Goal: Communication & Community: Answer question/provide support

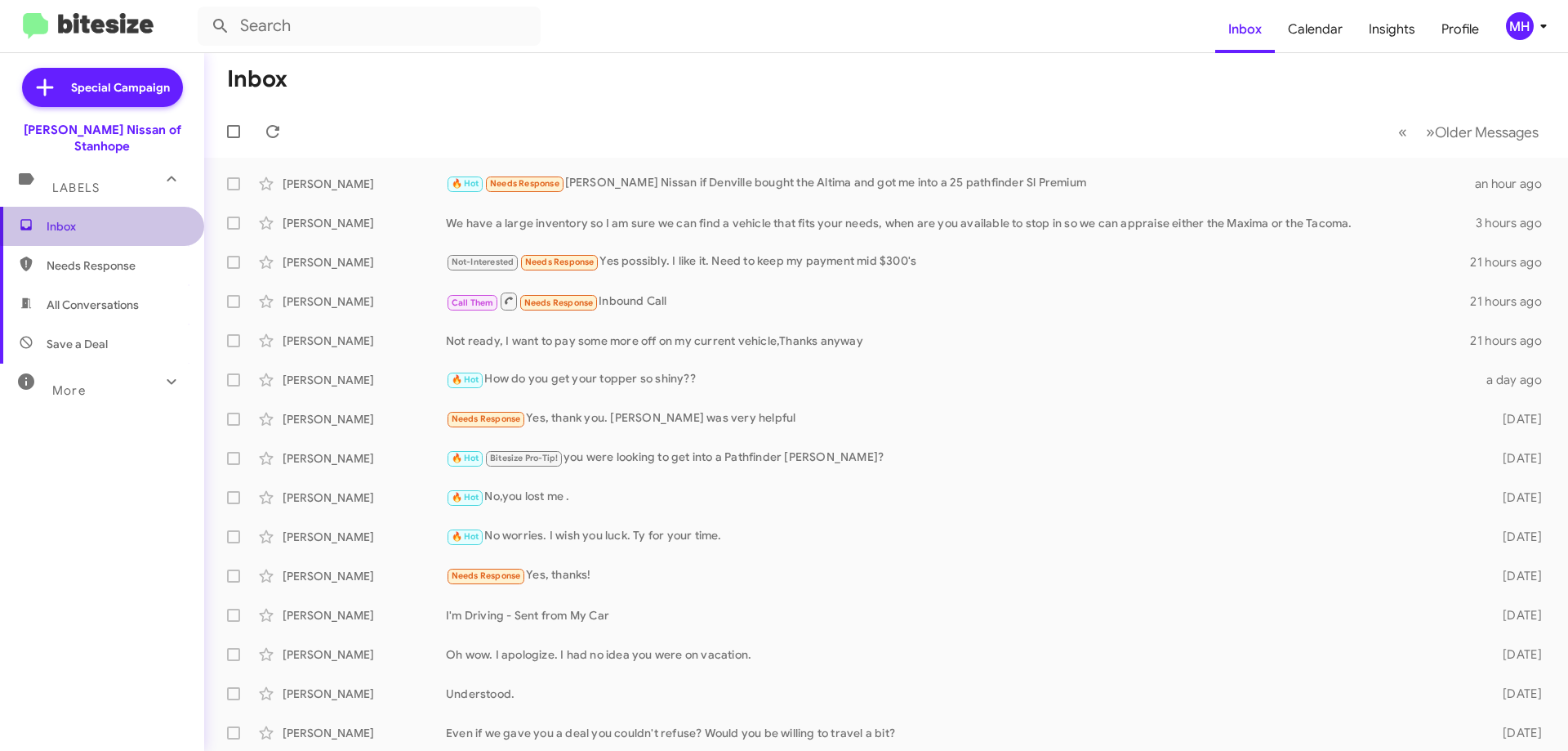
click at [104, 218] on span "Inbox" at bounding box center [116, 226] width 138 height 16
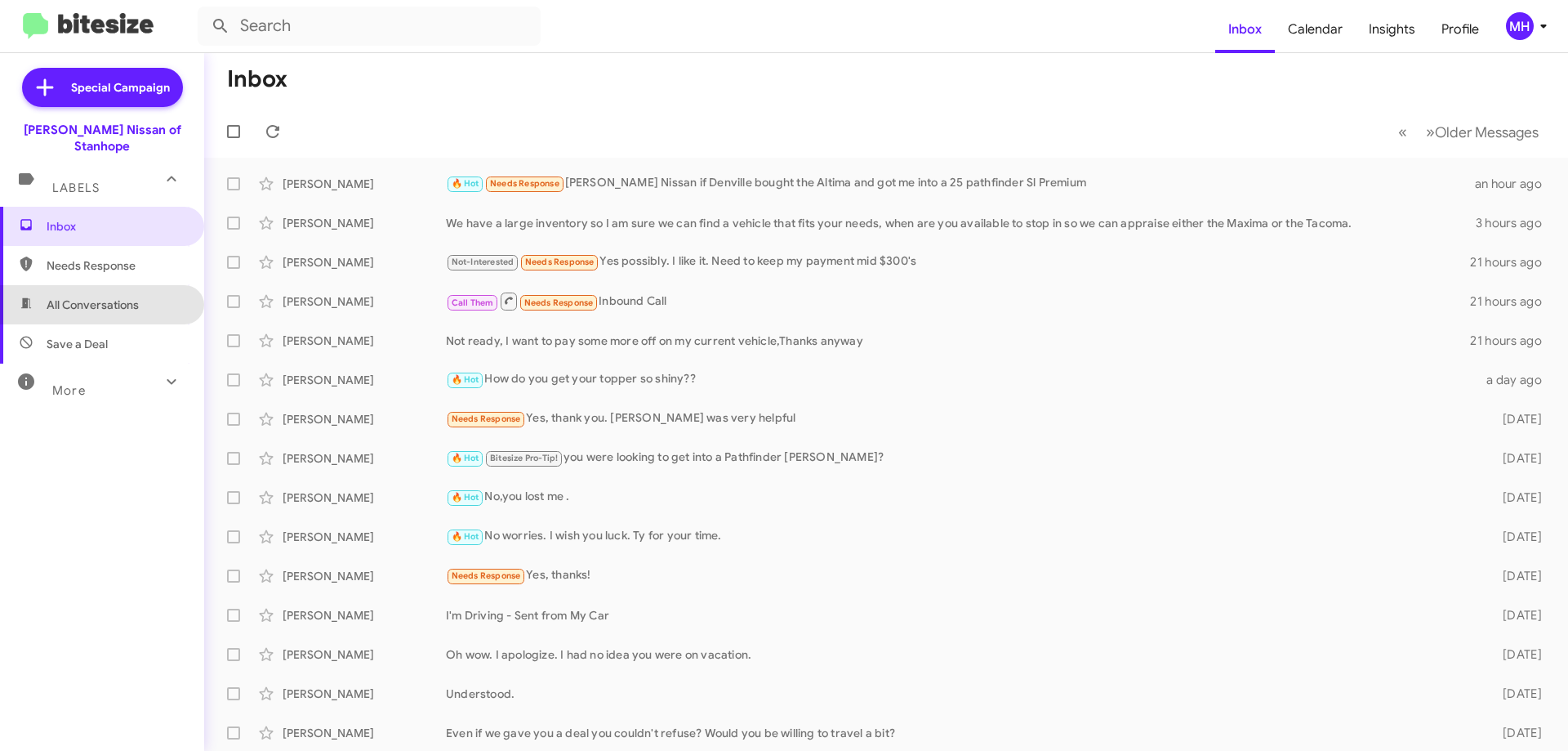
click at [100, 296] on span "All Conversations" at bounding box center [102, 304] width 204 height 39
type input "in:all-conversations"
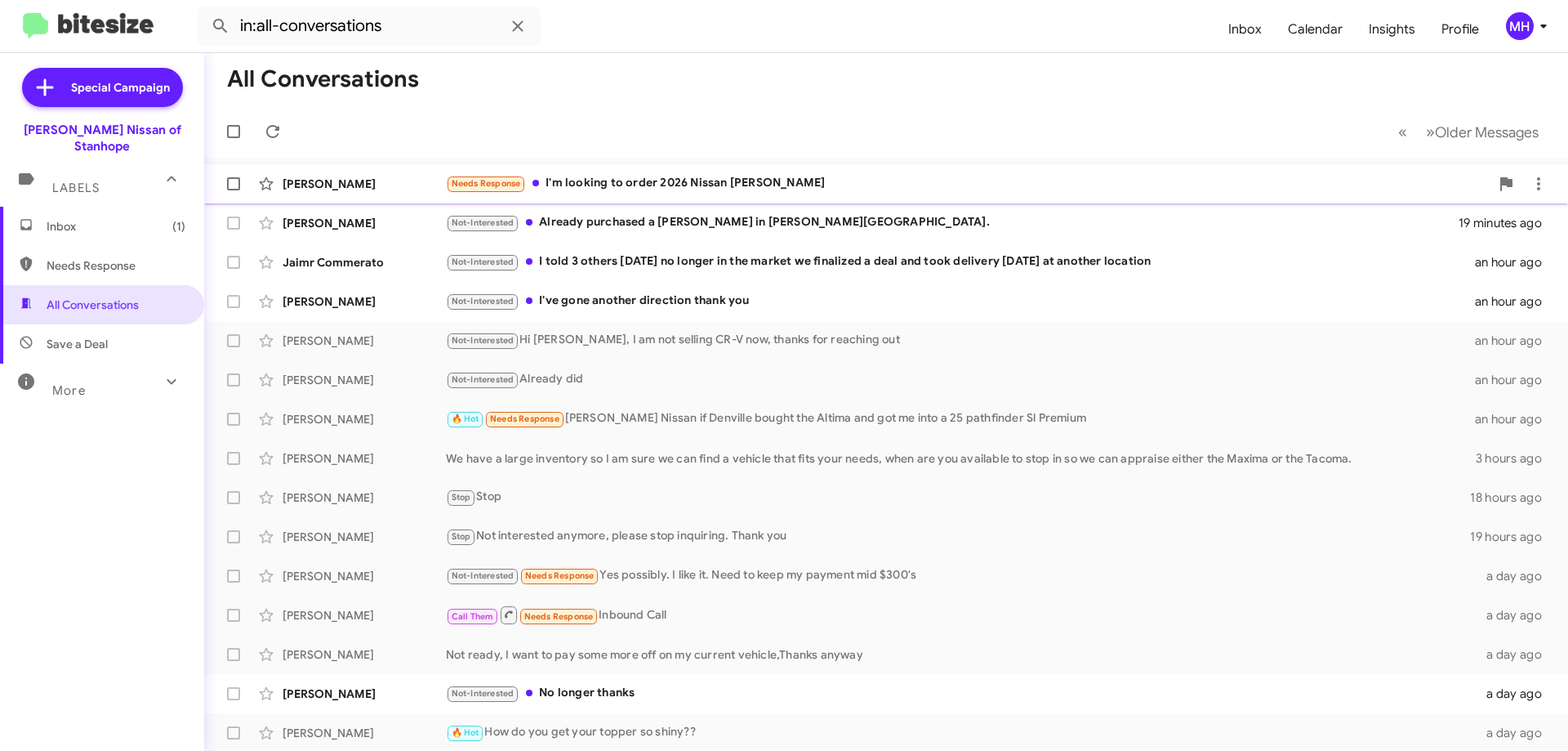
click at [657, 179] on div "Needs Response I'm looking to order 2026 Nissan [PERSON_NAME]" at bounding box center [968, 183] width 1044 height 19
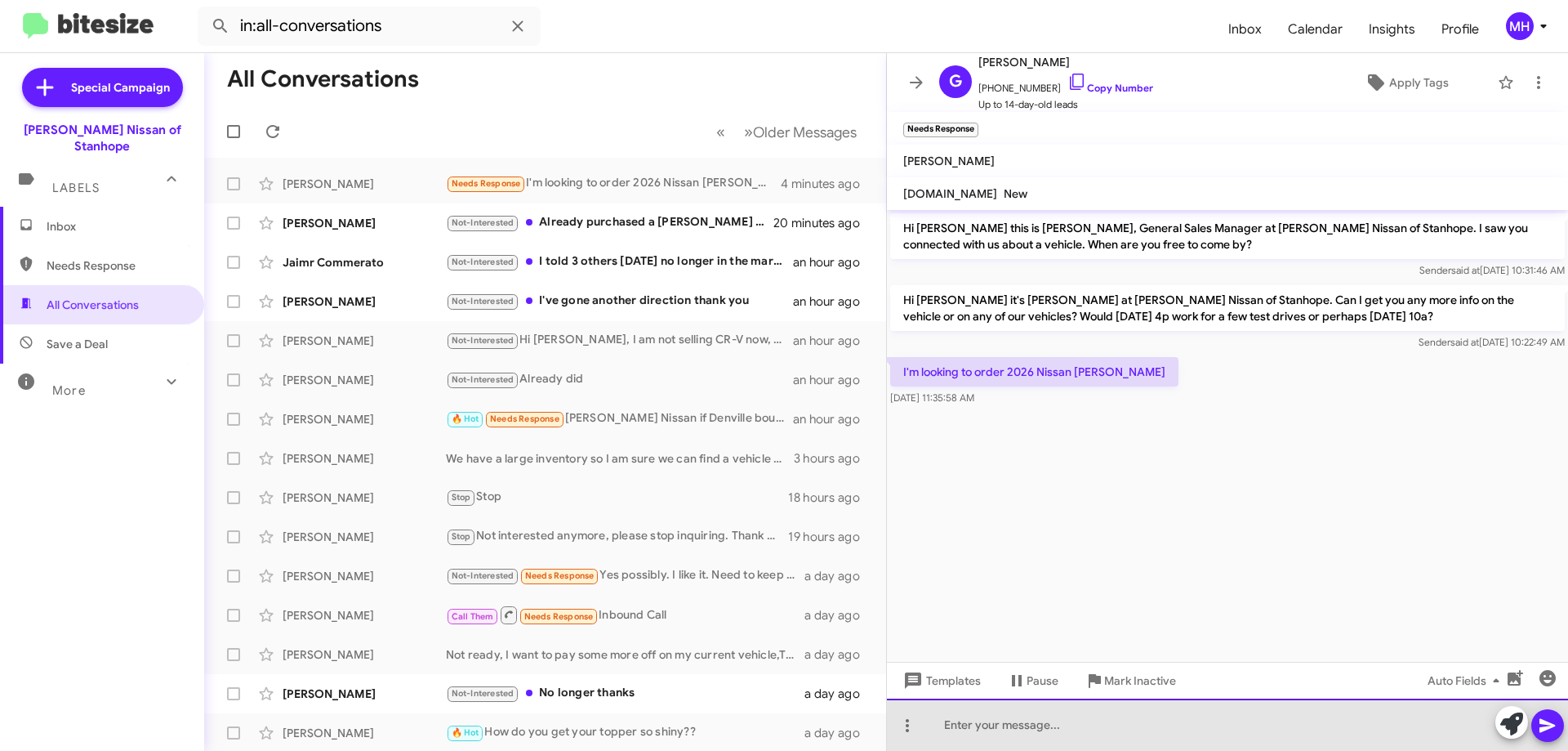
click at [978, 731] on div at bounding box center [1227, 724] width 682 height 52
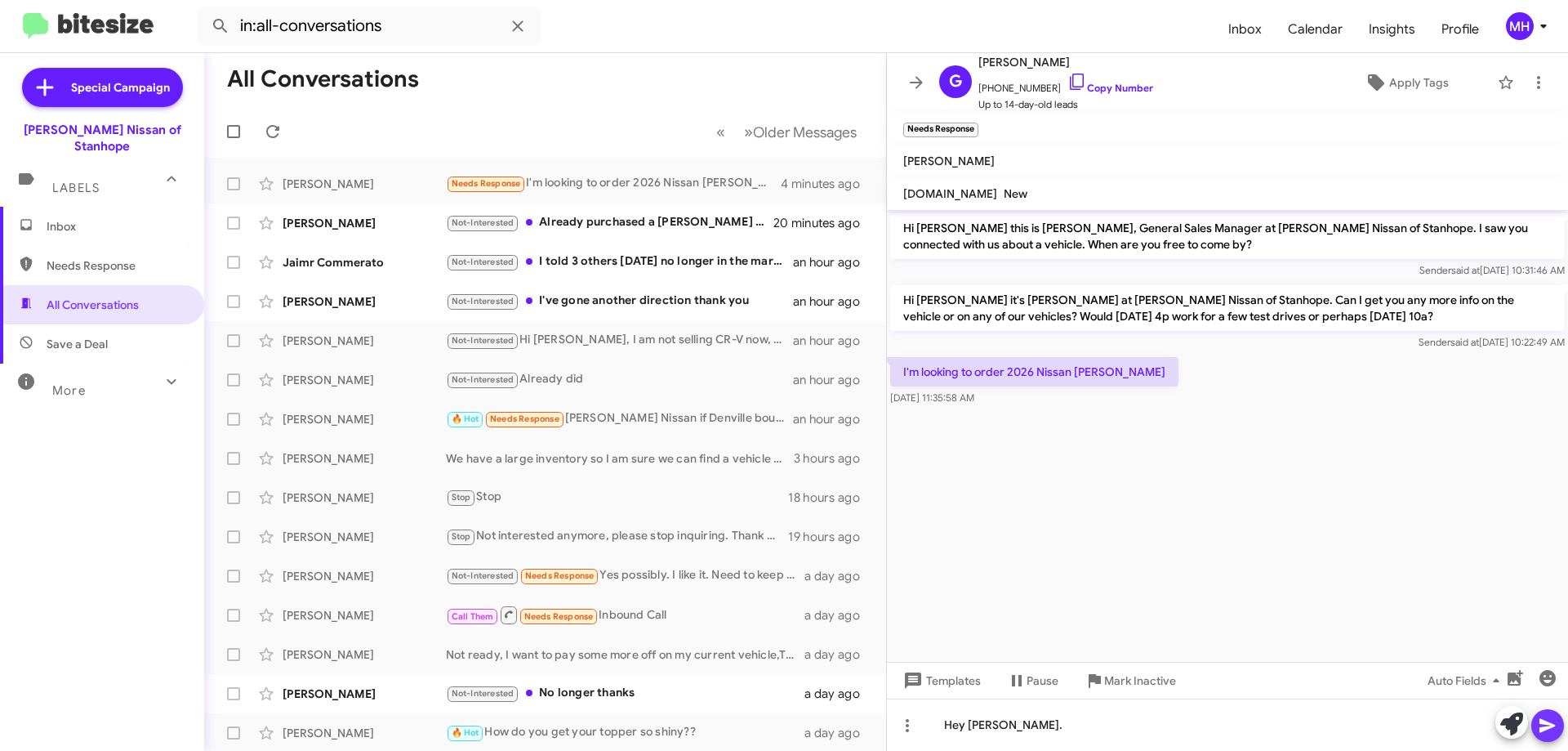
click at [1548, 725] on icon at bounding box center [1547, 725] width 15 height 14
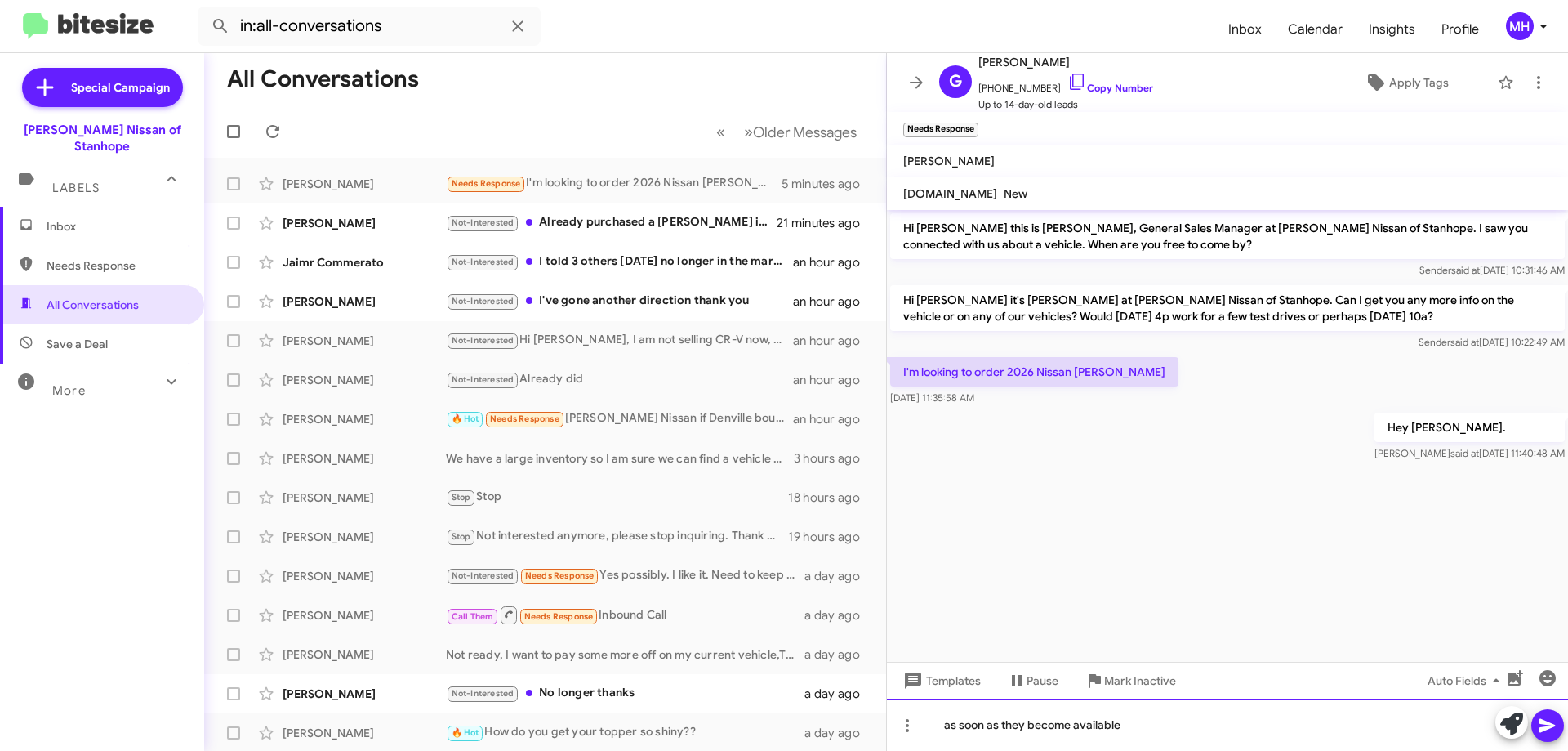
drag, startPoint x: 950, startPoint y: 721, endPoint x: 954, endPoint y: 710, distance: 11.7
click at [950, 721] on div "as soon as they become available" at bounding box center [1227, 724] width 682 height 52
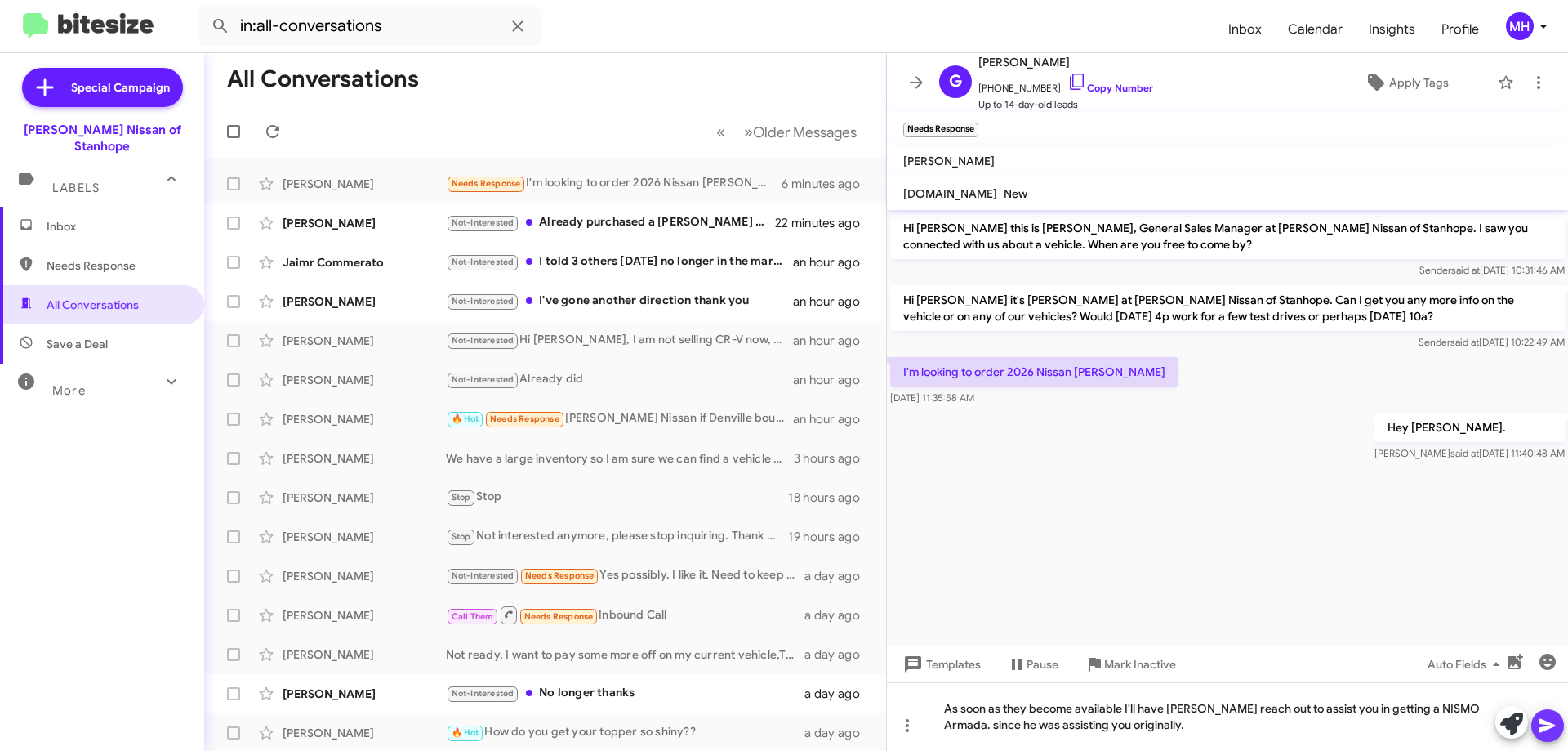
click at [1547, 723] on icon at bounding box center [1547, 725] width 15 height 14
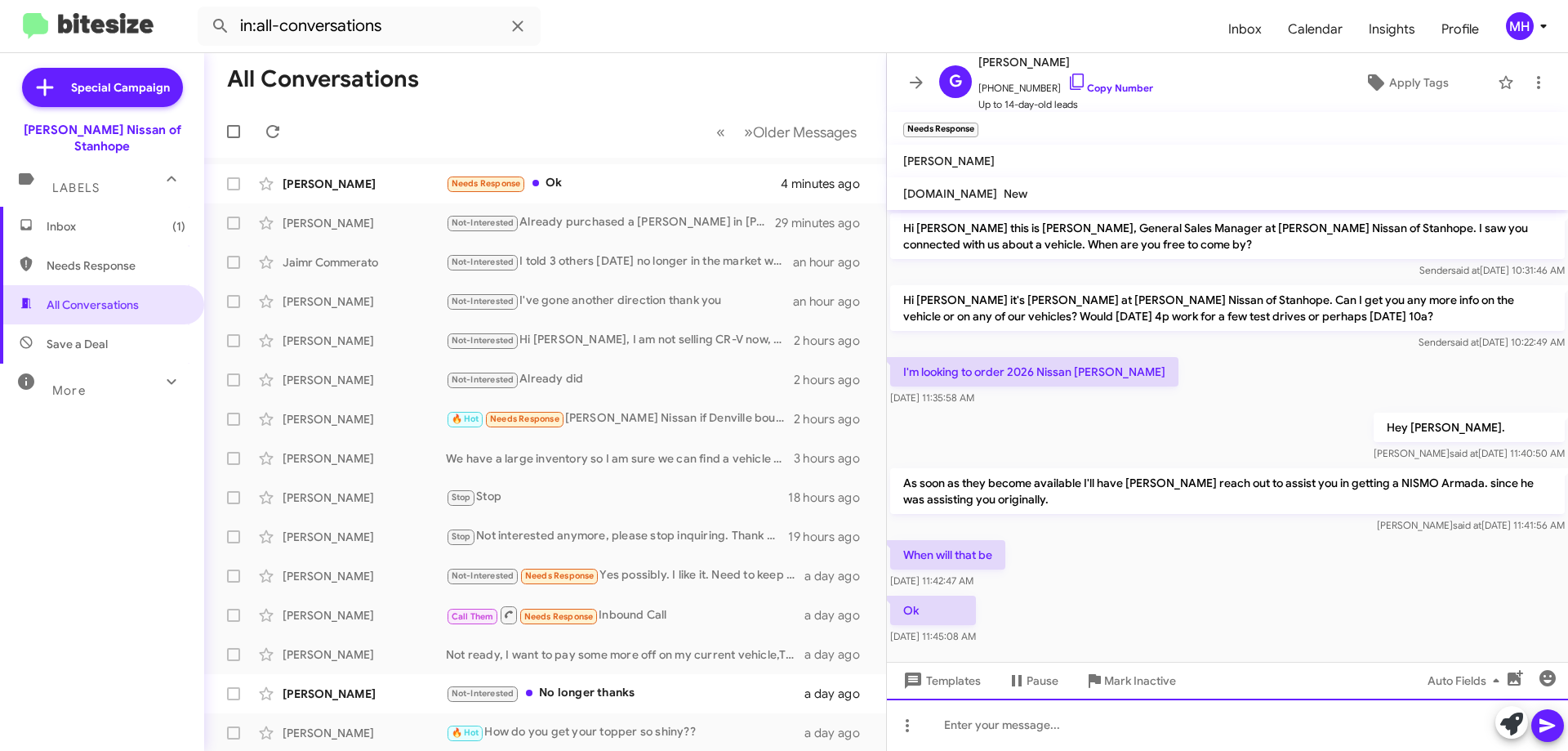
scroll to position [15, 0]
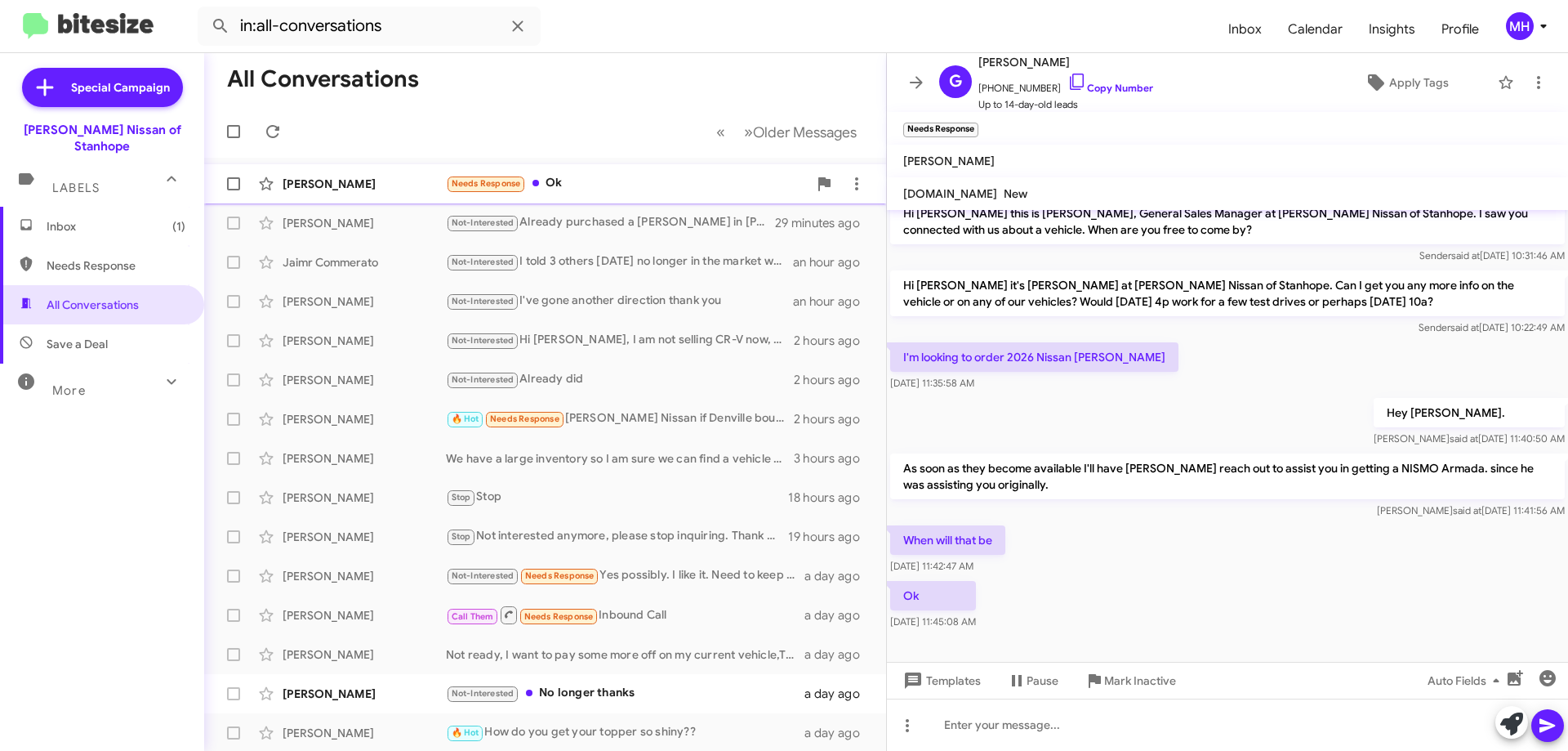
click at [644, 177] on div "Needs Response Ok" at bounding box center [626, 183] width 362 height 19
click at [516, 28] on icon at bounding box center [518, 26] width 11 height 11
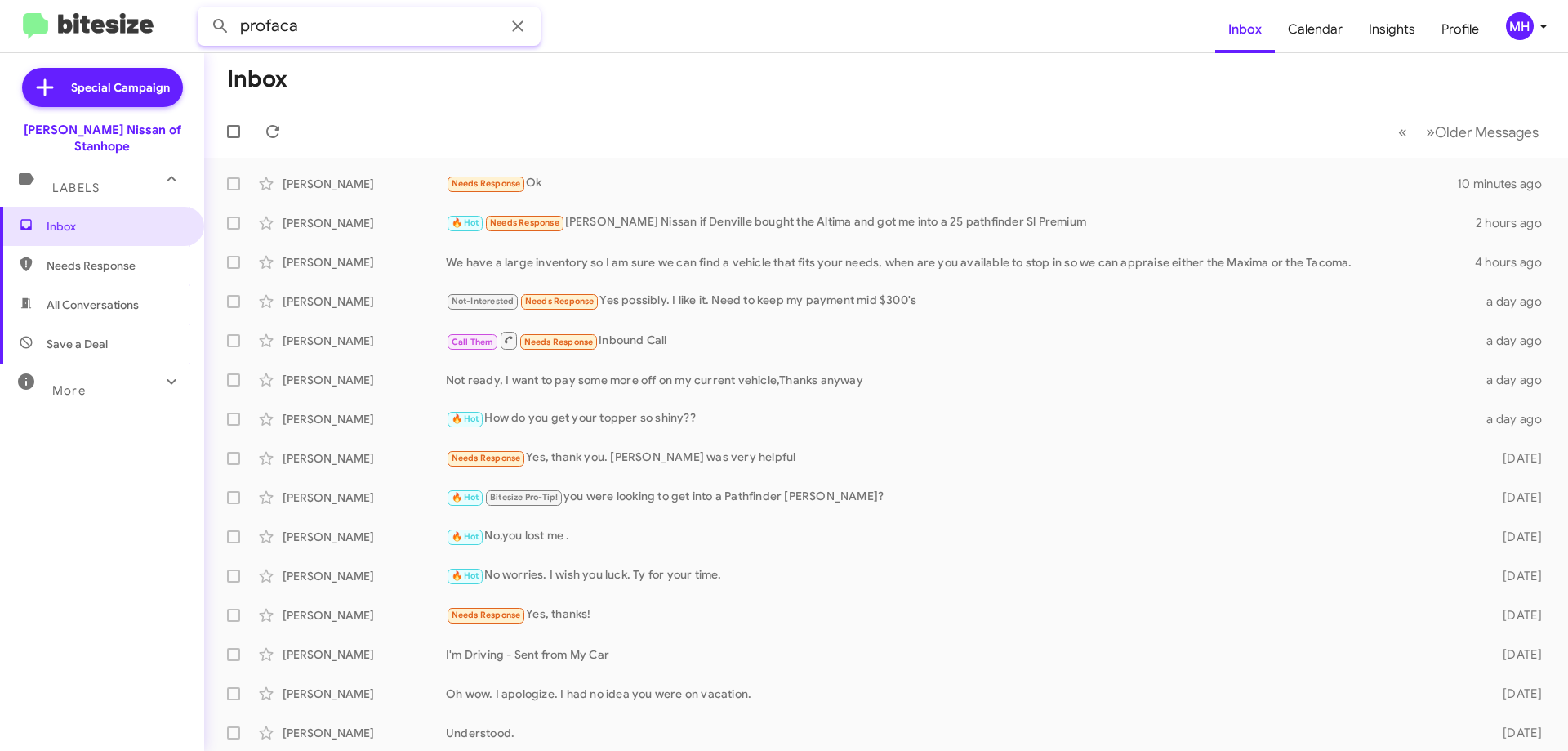
type input "profaca"
click at [204, 10] on button at bounding box center [220, 26] width 33 height 33
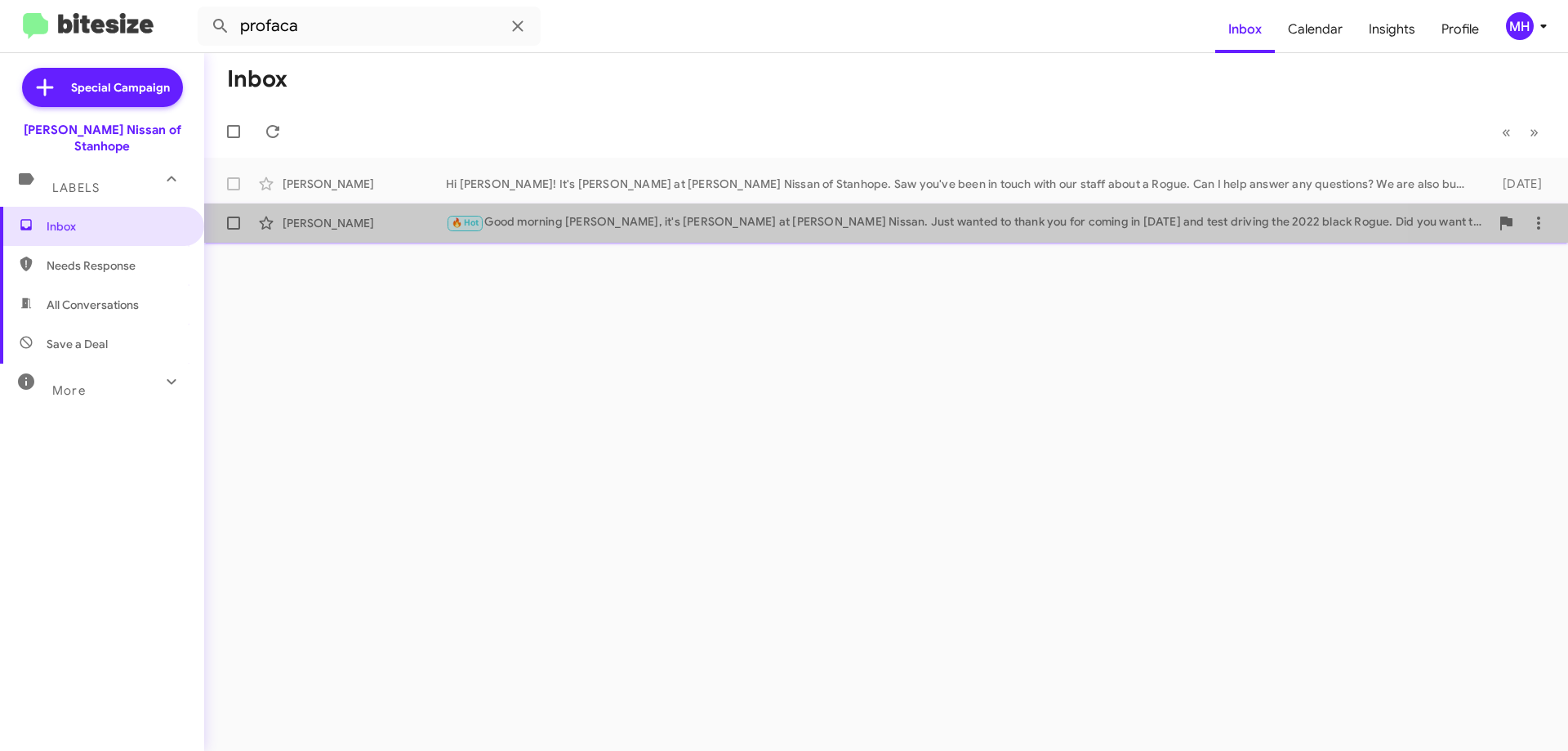
click at [658, 213] on div "🔥 Hot Good morning [PERSON_NAME], it's [PERSON_NAME] at [PERSON_NAME] Nissan. J…" at bounding box center [968, 222] width 1044 height 19
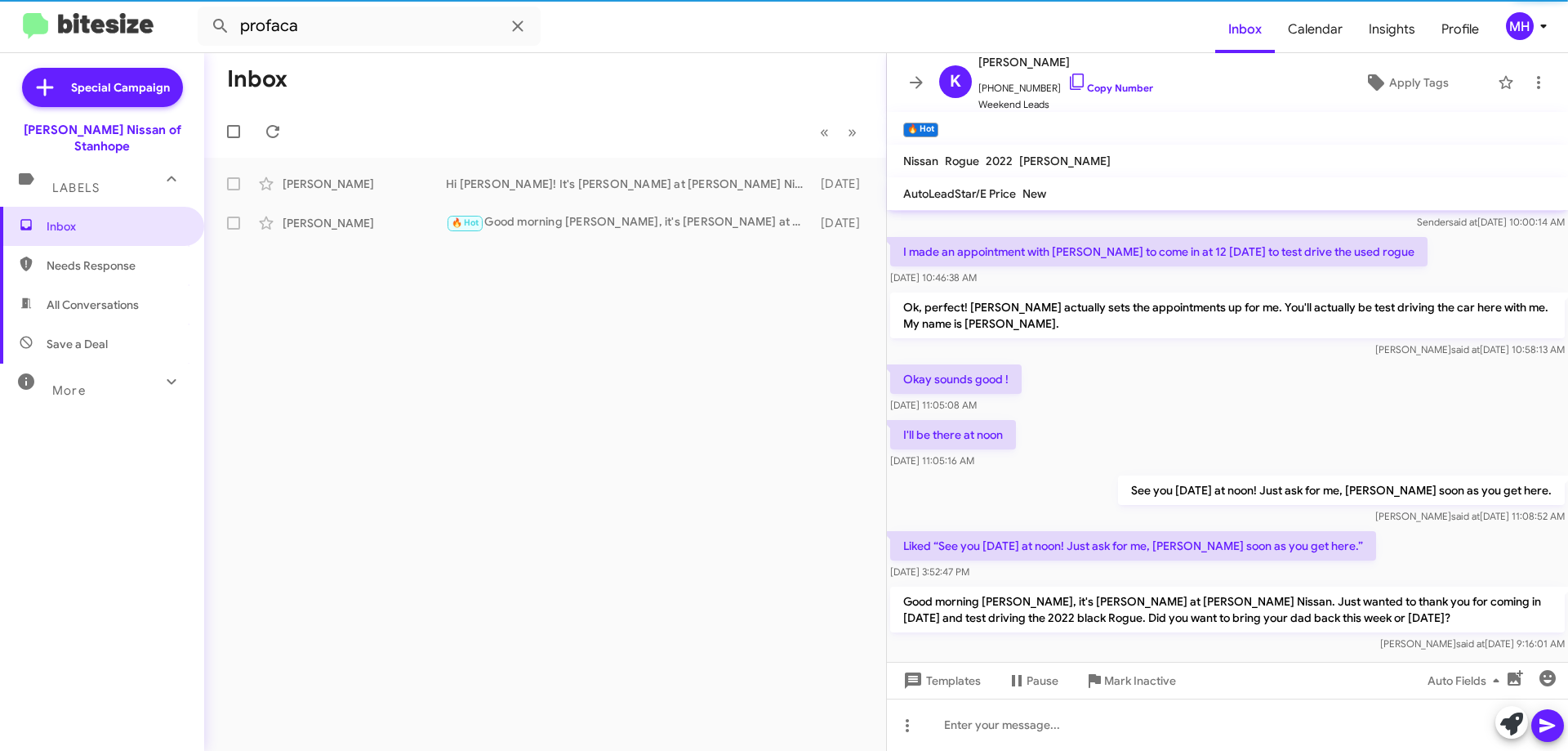
scroll to position [75, 0]
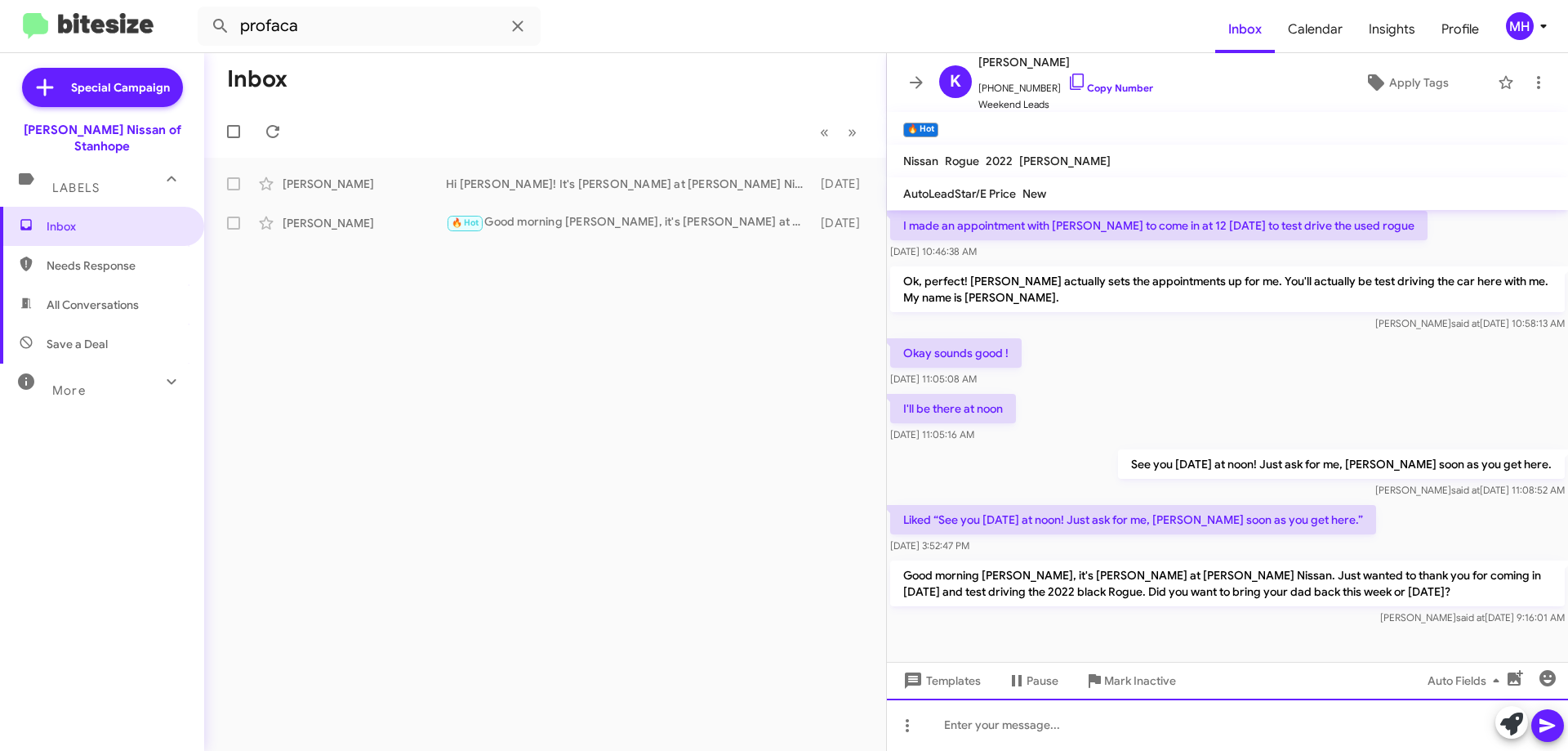
click at [965, 729] on div at bounding box center [1227, 724] width 682 height 52
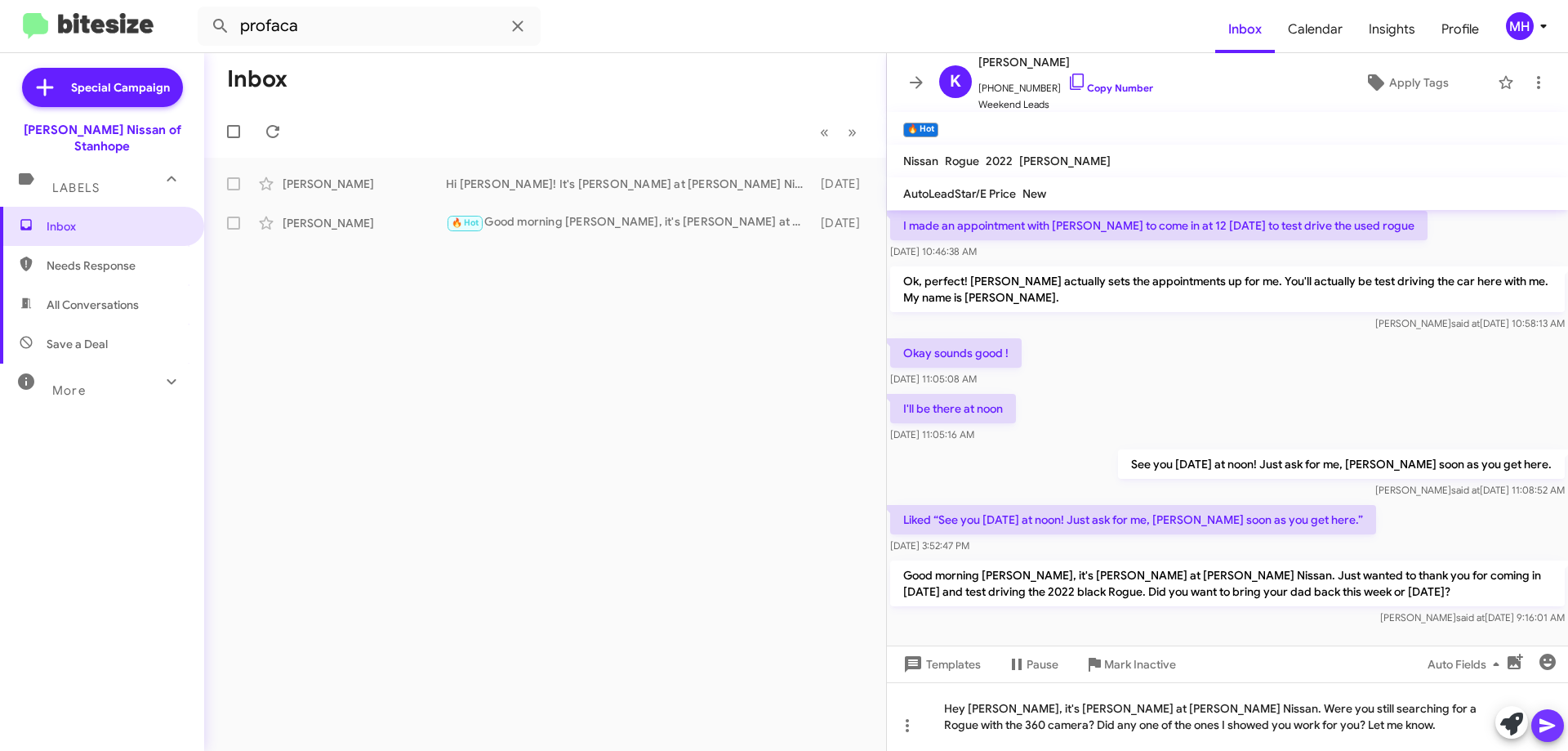
click at [1548, 724] on icon at bounding box center [1547, 725] width 15 height 14
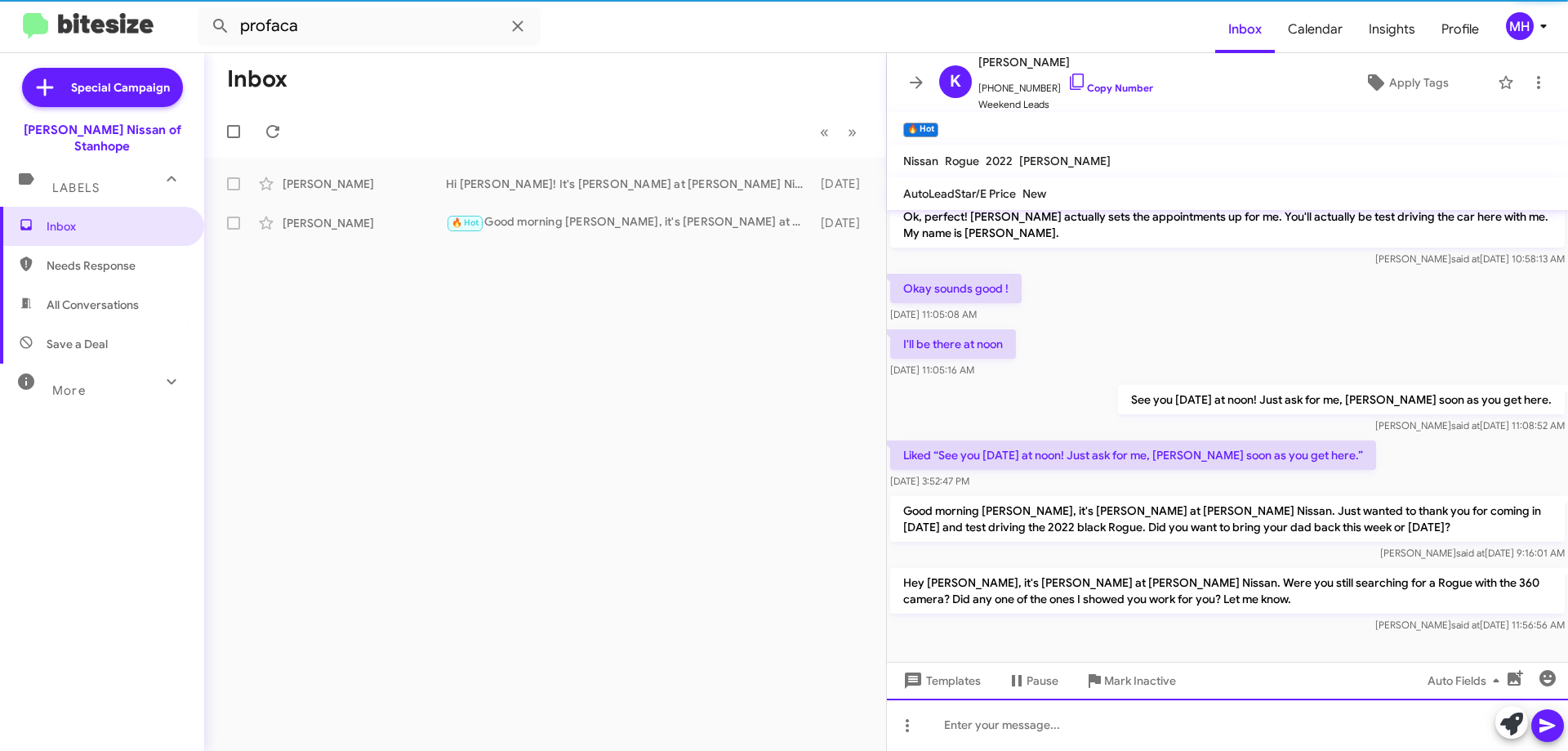
scroll to position [150, 0]
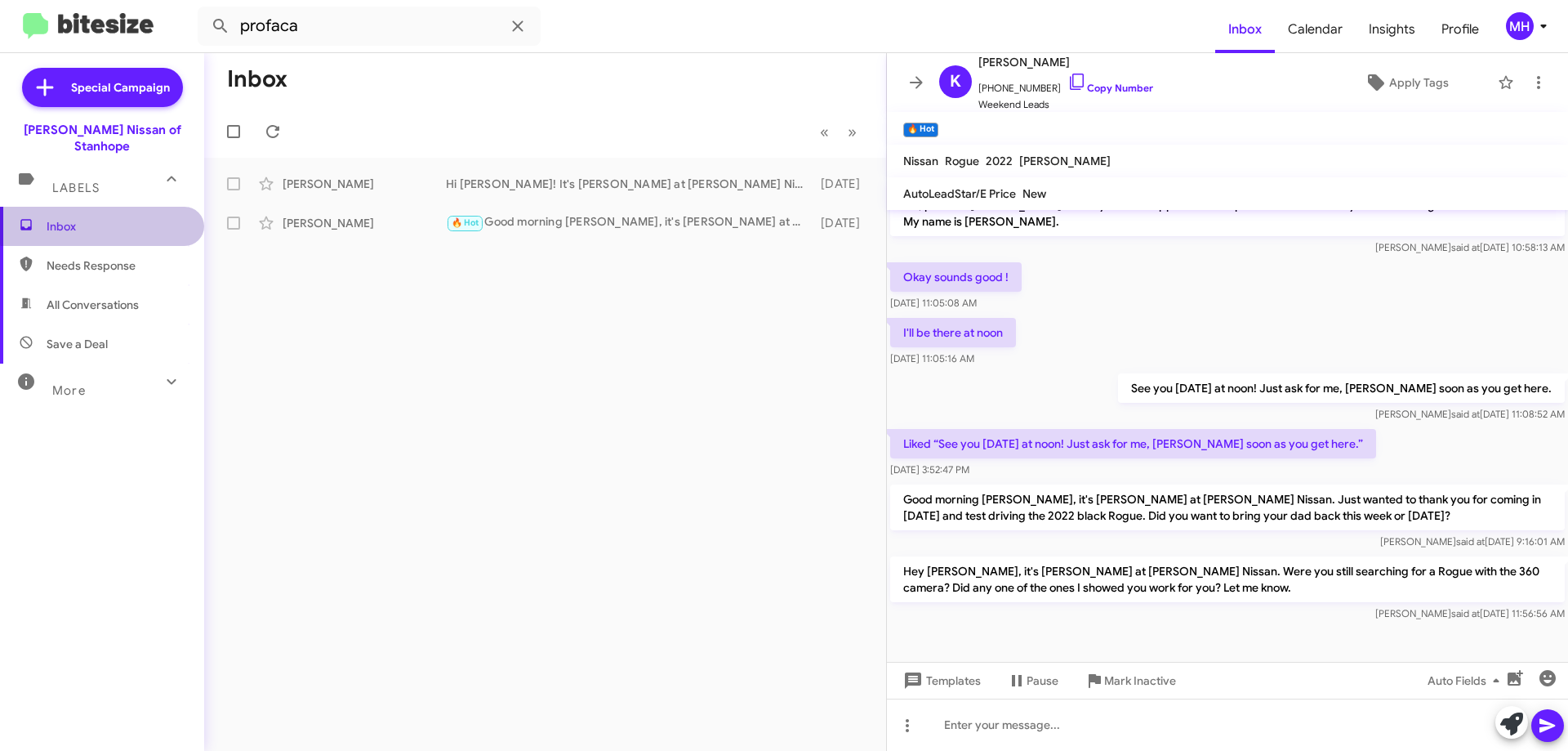
click at [107, 218] on span "Inbox" at bounding box center [116, 226] width 138 height 16
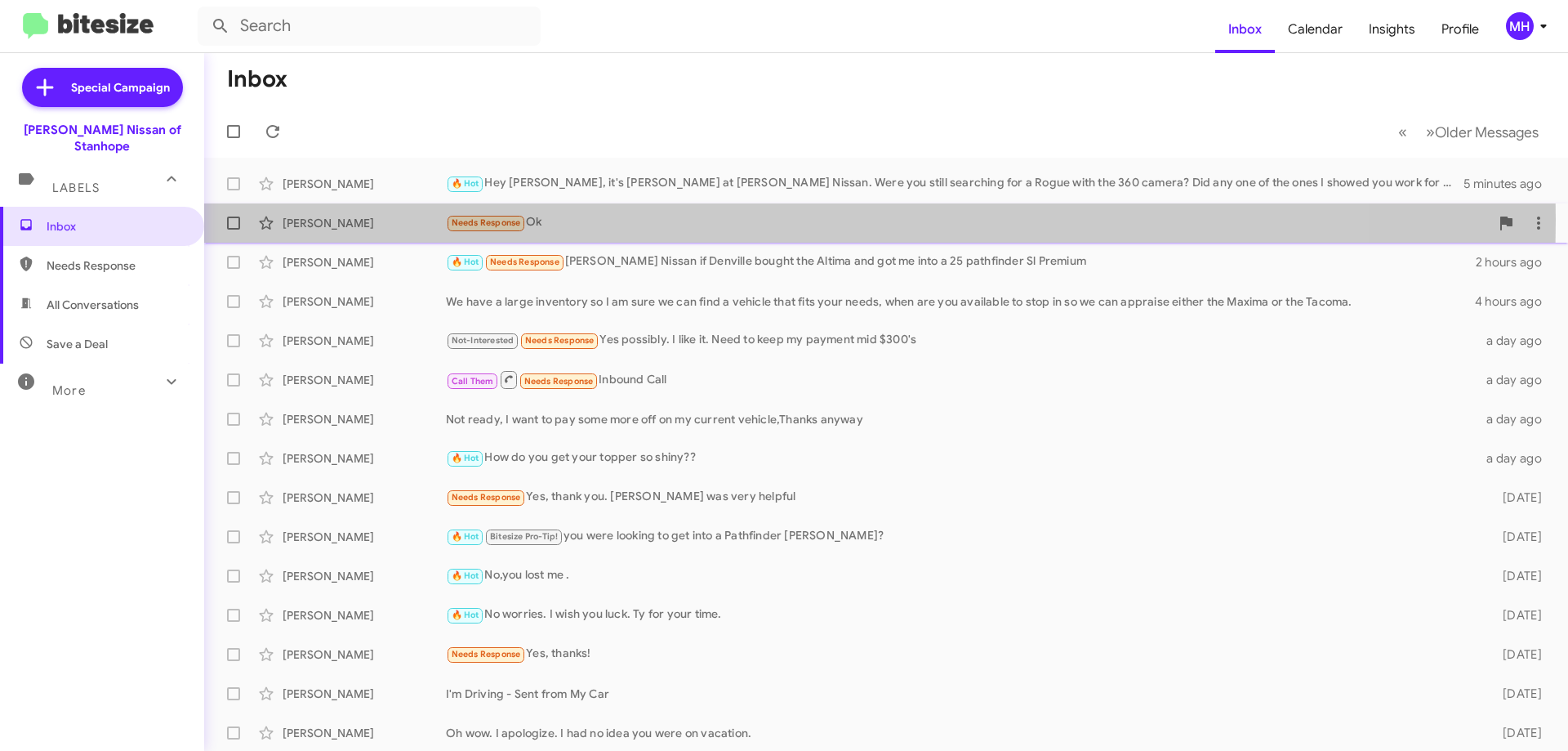
click at [632, 220] on div "Needs Response Ok" at bounding box center [968, 222] width 1044 height 19
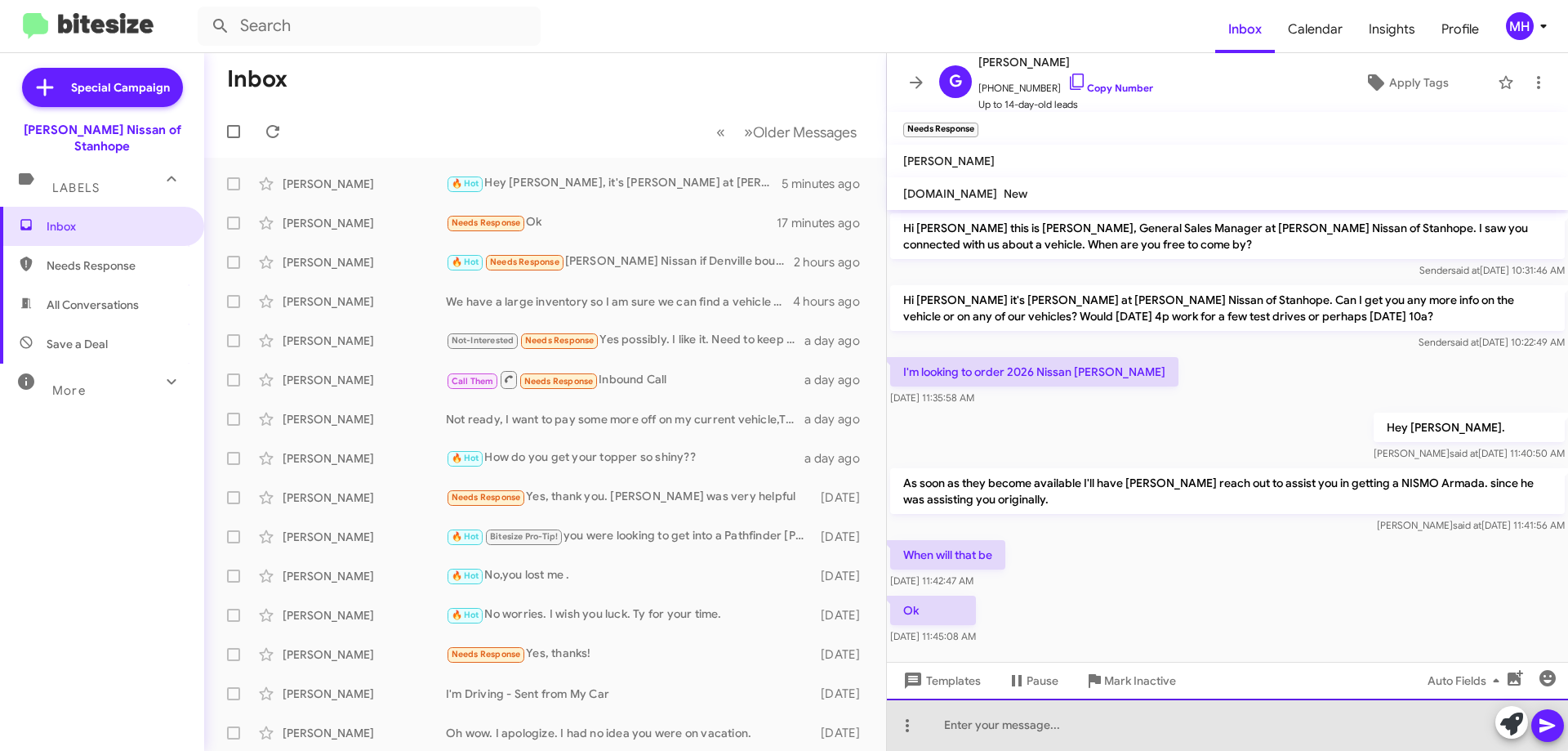
click at [1045, 721] on div at bounding box center [1227, 724] width 682 height 52
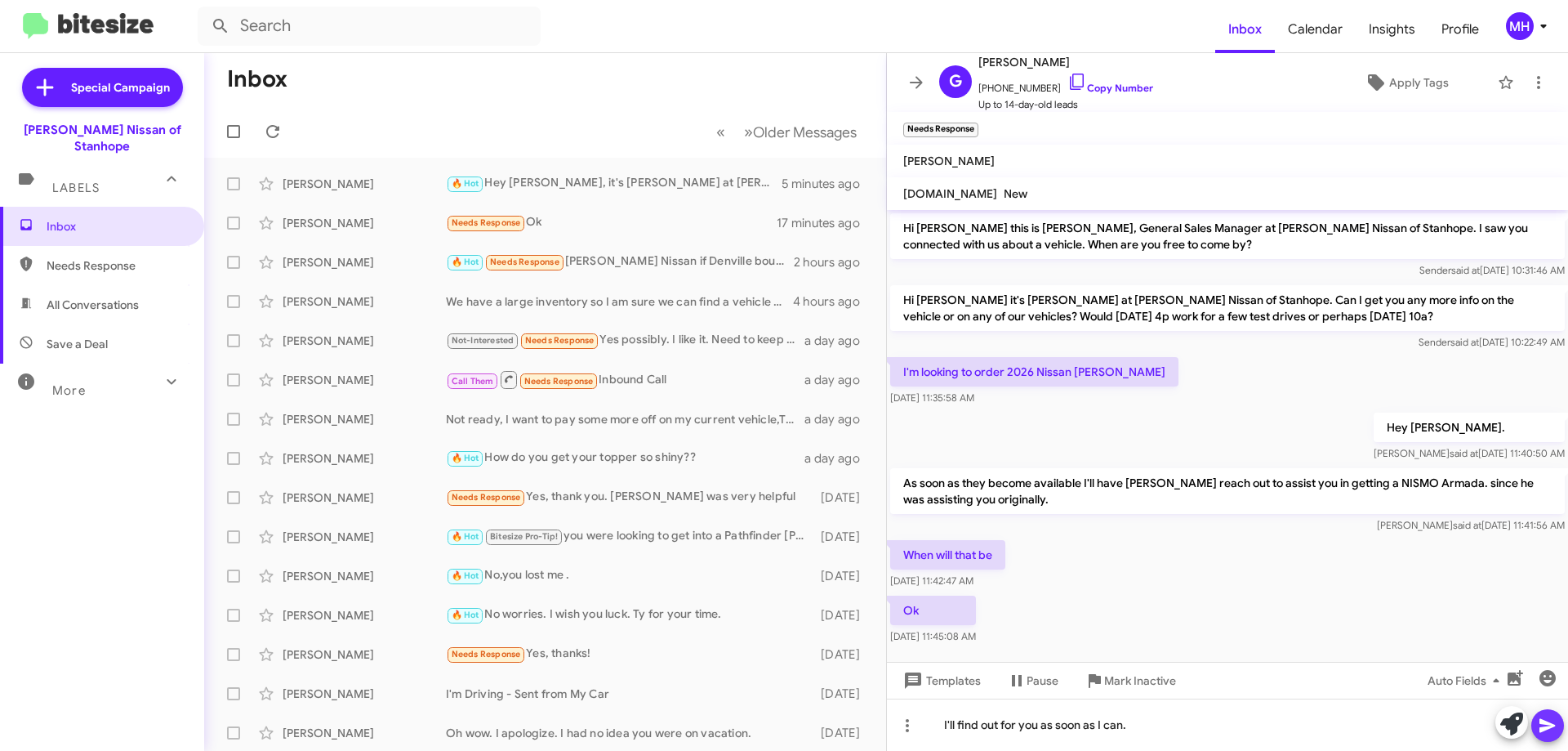
click at [1549, 721] on icon at bounding box center [1548, 725] width 20 height 20
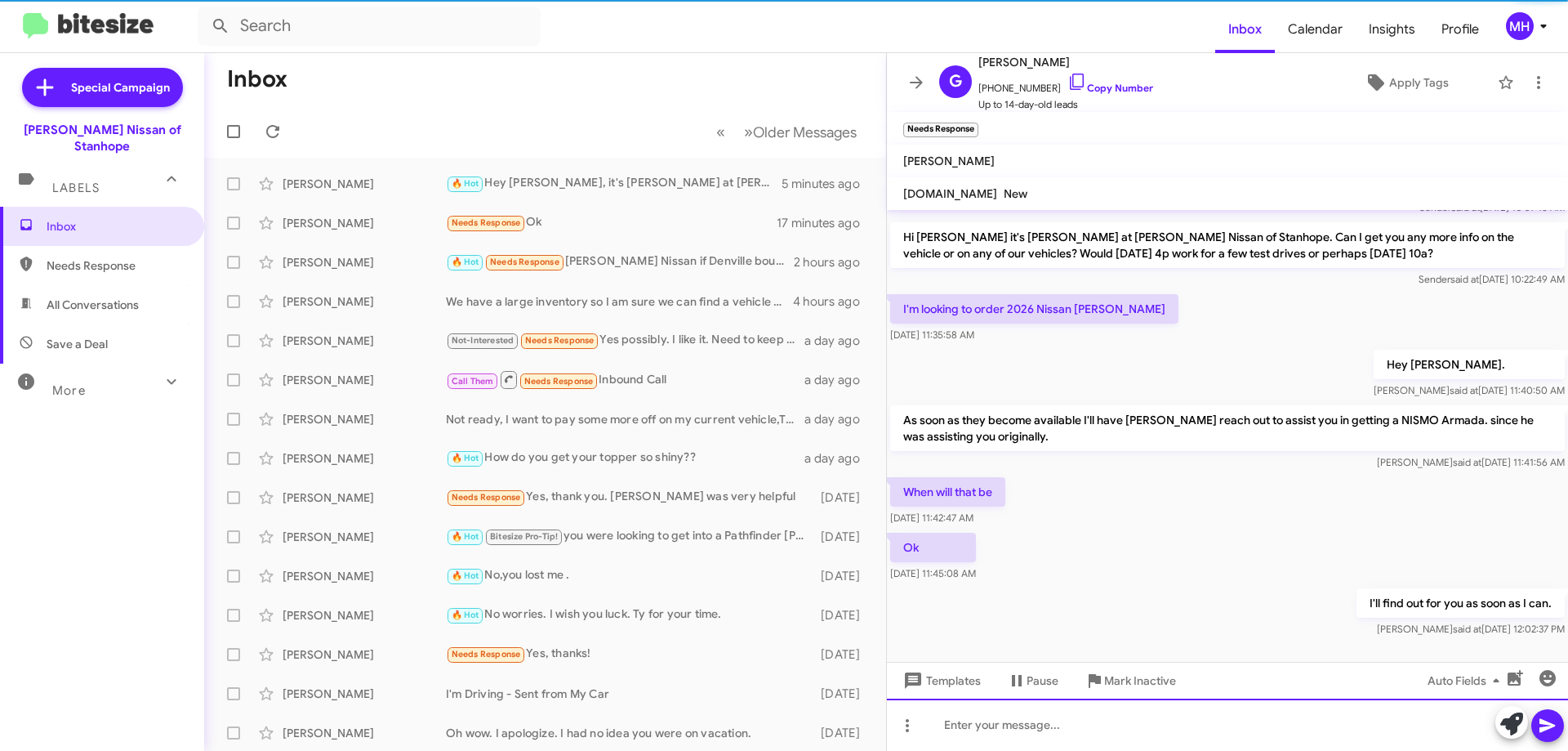
scroll to position [75, 0]
